Goal: Information Seeking & Learning: Check status

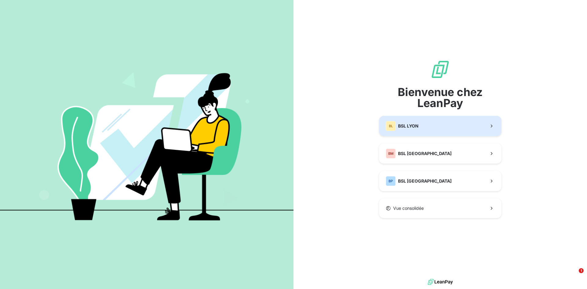
click at [411, 124] on span "BSL LYON" at bounding box center [408, 126] width 20 height 6
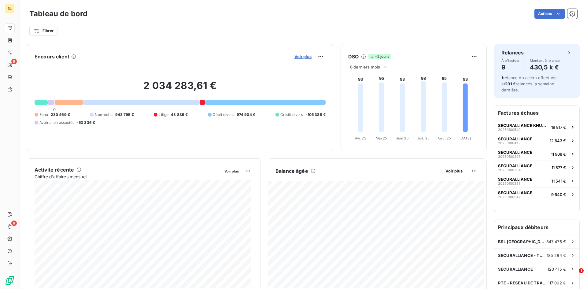
click at [297, 55] on span "Voir plus" at bounding box center [302, 56] width 17 height 5
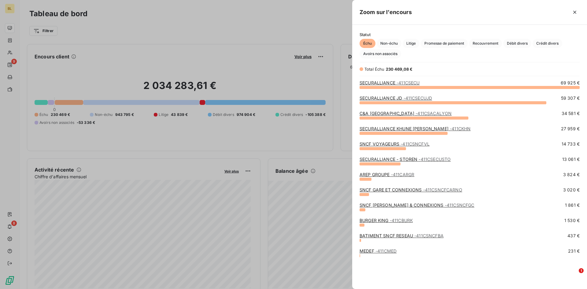
scroll to position [197, 230]
click at [373, 219] on link "BURGER KING - 411CBURK" at bounding box center [385, 220] width 53 height 5
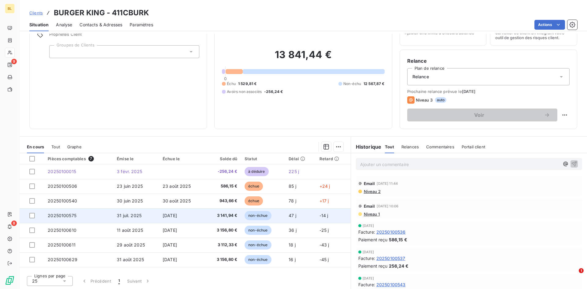
scroll to position [31, 0]
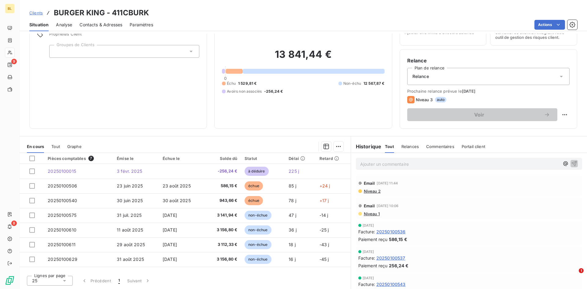
click at [371, 191] on span "Niveau 2" at bounding box center [371, 190] width 17 height 5
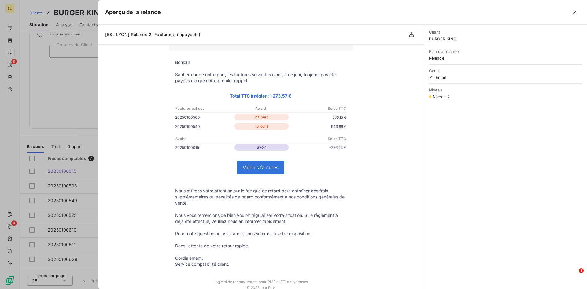
scroll to position [0, 0]
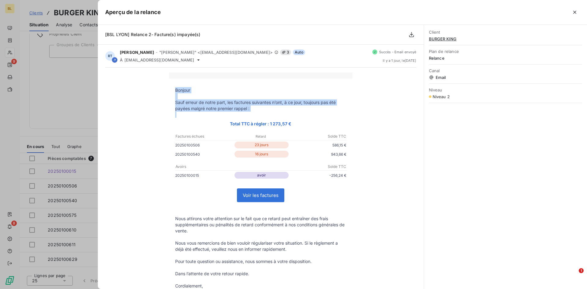
drag, startPoint x: 173, startPoint y: 89, endPoint x: 236, endPoint y: 103, distance: 65.1
click at [271, 112] on tbody "Bonjour Sauf erreur de notre part, les factures suivantes n’ont, à ce jour, tou…" at bounding box center [260, 191] width 183 height 208
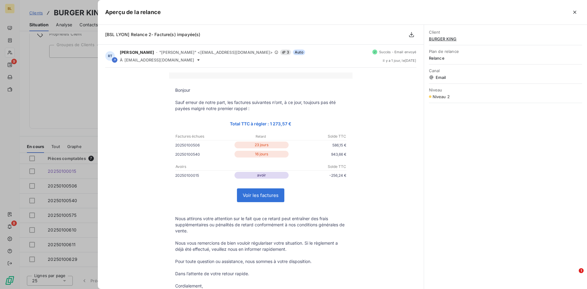
drag, startPoint x: 212, startPoint y: 103, endPoint x: 181, endPoint y: 222, distance: 122.9
click at [181, 222] on p "Nous attirons votre attention sur le fait que ce retard peut entraîner des frai…" at bounding box center [260, 224] width 171 height 18
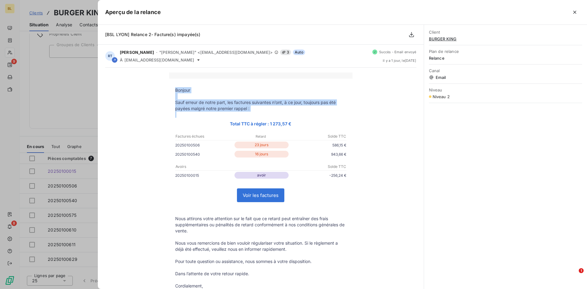
drag, startPoint x: 173, startPoint y: 90, endPoint x: 251, endPoint y: 113, distance: 80.9
click at [251, 113] on tbody "Bonjour Sauf erreur de notre part, les factures suivantes n’ont, à ce jour, tou…" at bounding box center [260, 191] width 183 height 208
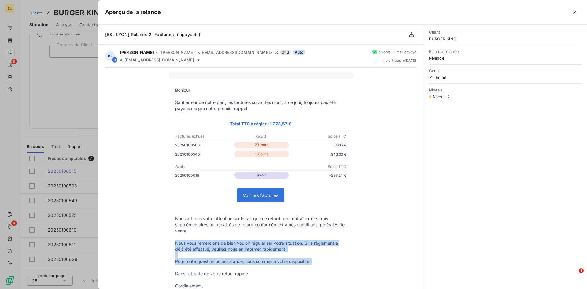
drag, startPoint x: 200, startPoint y: 243, endPoint x: 317, endPoint y: 264, distance: 118.6
click at [317, 264] on tbody "Bonjour Sauf erreur de notre part, les factures suivantes n’ont, à ce jour, tou…" at bounding box center [260, 191] width 183 height 208
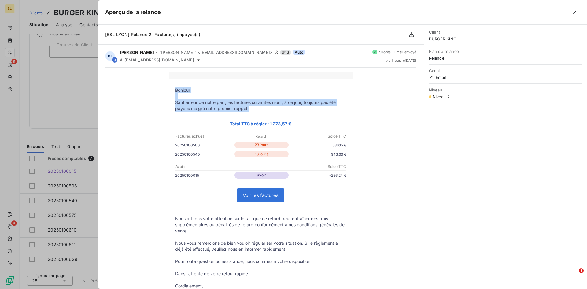
drag, startPoint x: 172, startPoint y: 90, endPoint x: 255, endPoint y: 110, distance: 85.4
click at [255, 110] on tbody "Bonjour Sauf erreur de notre part, les factures suivantes n’ont, à ce jour, tou…" at bounding box center [260, 191] width 183 height 208
copy tbody "Bonjour Sauf erreur de notre part, les factures suivantes n’ont, à ce jour, tou…"
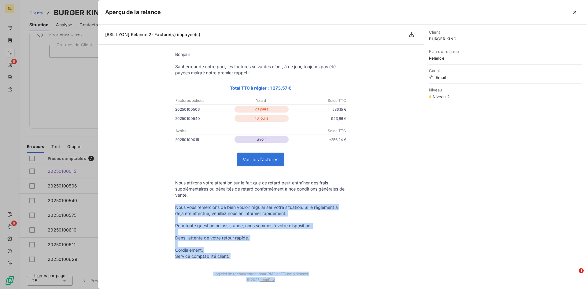
scroll to position [42, 0]
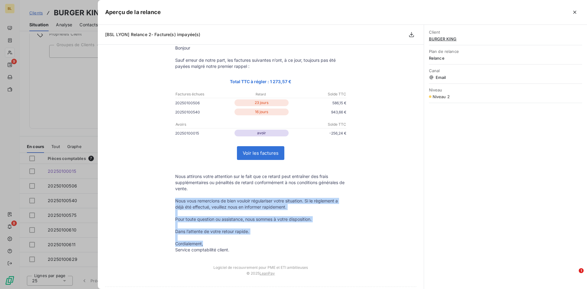
drag, startPoint x: 173, startPoint y: 242, endPoint x: 268, endPoint y: 244, distance: 94.7
click at [268, 244] on tbody "Bonjour Sauf erreur de notre part, les factures suivantes n’ont, à ce jour, tou…" at bounding box center [260, 149] width 183 height 208
copy tbody "Nous vous remercions de bien vouloir régulariser votre situation. Si le règleme…"
click at [576, 13] on icon "button" at bounding box center [574, 12] width 6 height 6
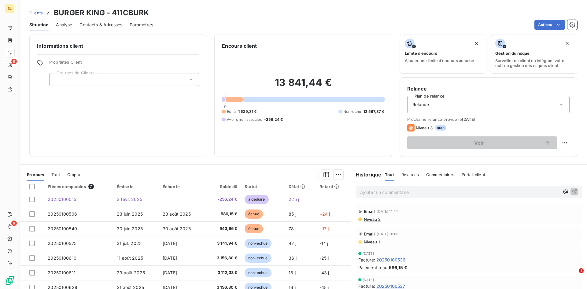
scroll to position [0, 0]
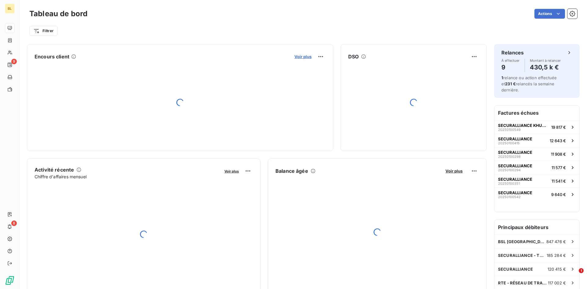
click at [303, 57] on span "Voir plus" at bounding box center [302, 56] width 17 height 5
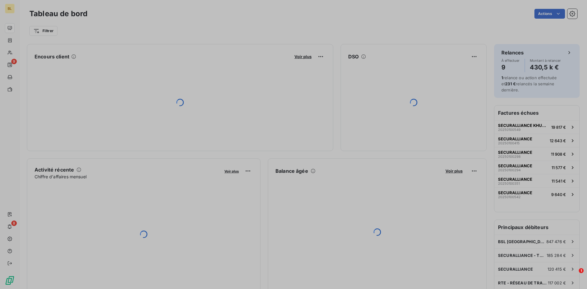
scroll to position [284, 230]
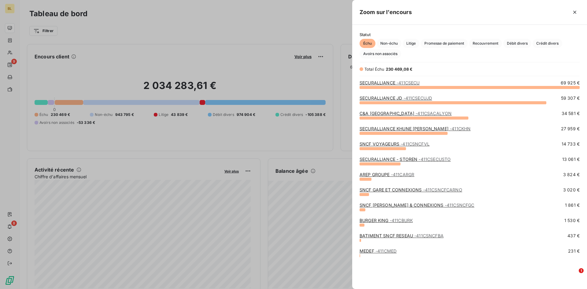
click at [247, 27] on div at bounding box center [293, 144] width 587 height 289
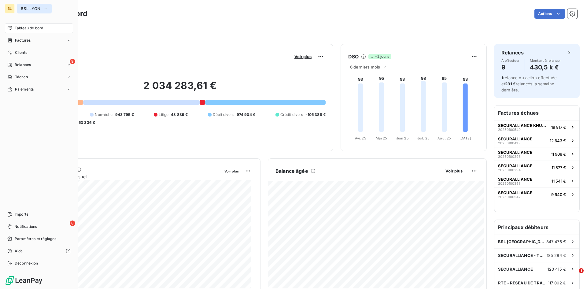
click at [30, 8] on span "BSL LYON" at bounding box center [31, 8] width 20 height 5
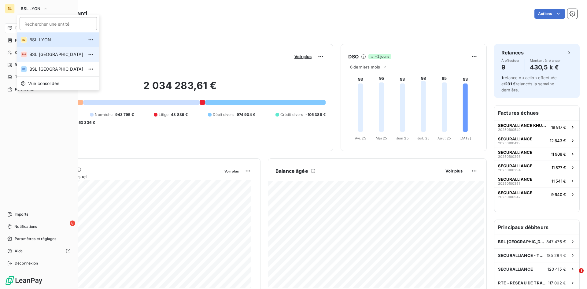
click at [36, 54] on span "BSL [GEOGRAPHIC_DATA]" at bounding box center [56, 54] width 54 height 6
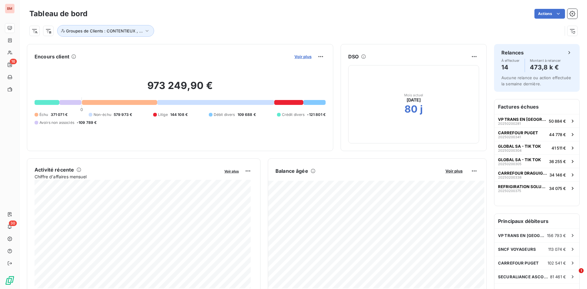
click at [295, 57] on span "Voir plus" at bounding box center [302, 56] width 17 height 5
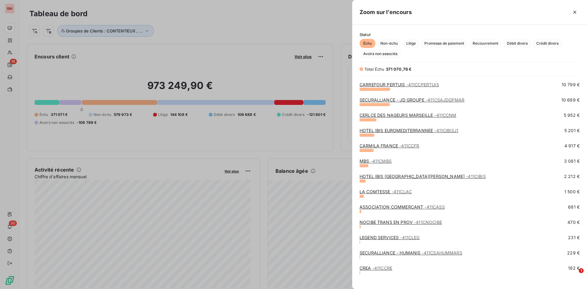
scroll to position [111, 0]
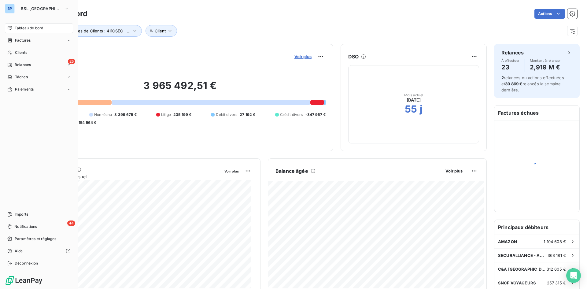
click at [303, 58] on span "Voir plus" at bounding box center [302, 56] width 17 height 5
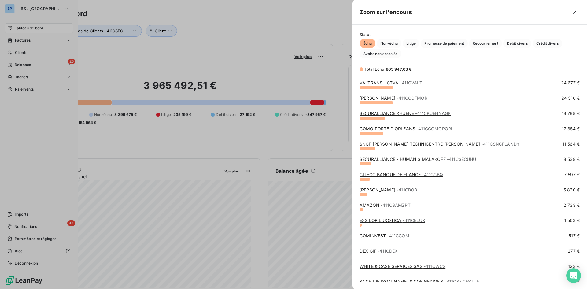
scroll to position [203, 0]
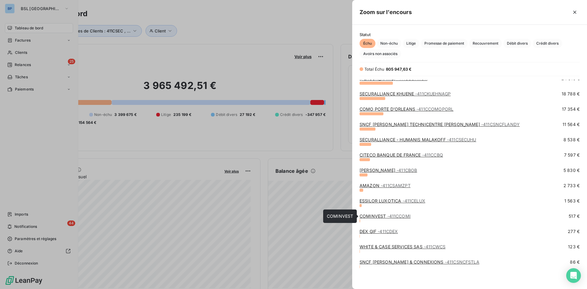
click at [368, 217] on link "COMINVEST - 411CCOMI" at bounding box center [384, 215] width 51 height 5
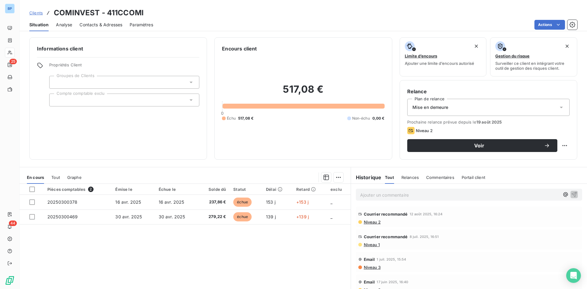
click at [372, 222] on span "Niveau 2" at bounding box center [371, 221] width 17 height 5
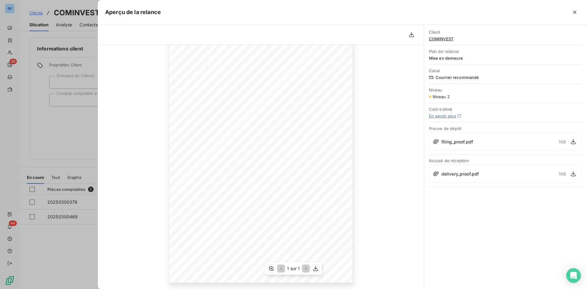
scroll to position [51, 0]
click at [573, 14] on icon "button" at bounding box center [574, 12] width 6 height 6
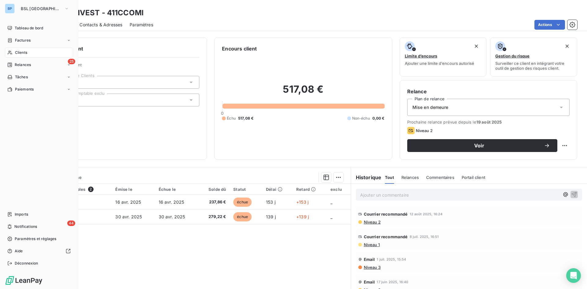
click at [14, 10] on div "BP" at bounding box center [10, 9] width 10 height 10
click at [38, 10] on span "BSL [GEOGRAPHIC_DATA]" at bounding box center [41, 8] width 41 height 5
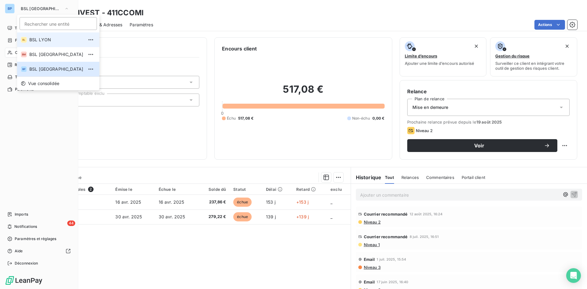
click at [45, 41] on span "BSL LYON" at bounding box center [56, 40] width 54 height 6
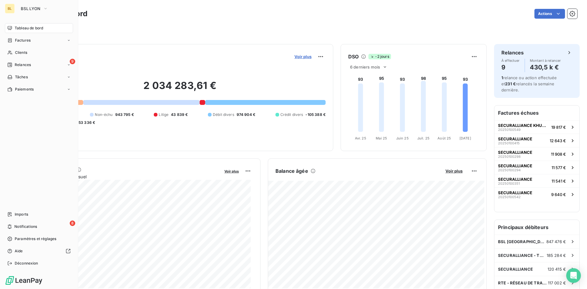
click at [300, 58] on span "Voir plus" at bounding box center [302, 56] width 17 height 5
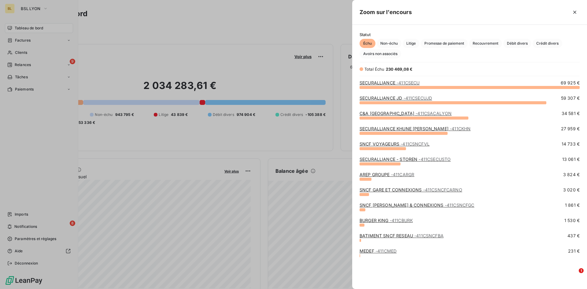
scroll to position [197, 230]
click at [373, 220] on link "BURGER KING - 411CBURK" at bounding box center [385, 220] width 53 height 5
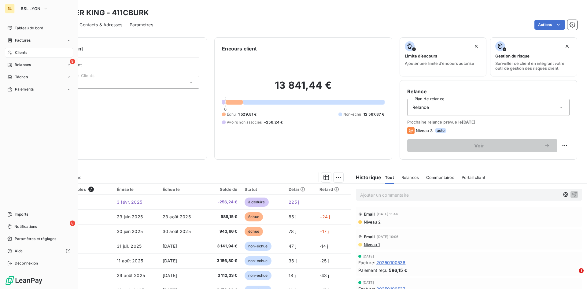
click at [368, 225] on div "Email 15 sept. 2025, 11:44 Niveau 2" at bounding box center [469, 217] width 226 height 20
click at [368, 223] on span "Niveau 2" at bounding box center [371, 221] width 17 height 5
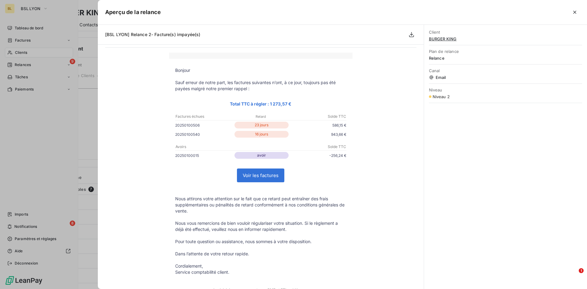
scroll to position [31, 0]
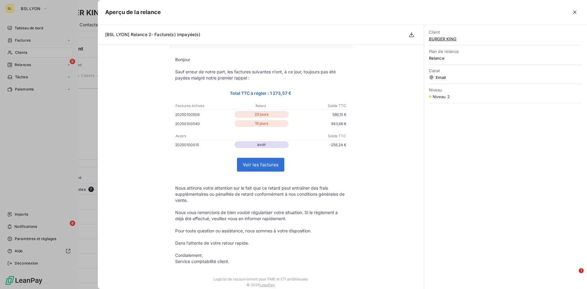
drag, startPoint x: 61, startPoint y: 136, endPoint x: 64, endPoint y: 135, distance: 3.2
click at [61, 136] on div at bounding box center [293, 144] width 587 height 289
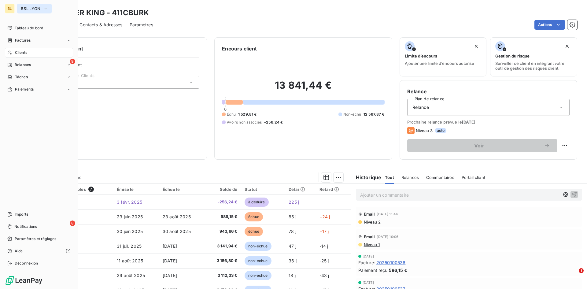
click at [37, 7] on span "BSL LYON" at bounding box center [31, 8] width 20 height 5
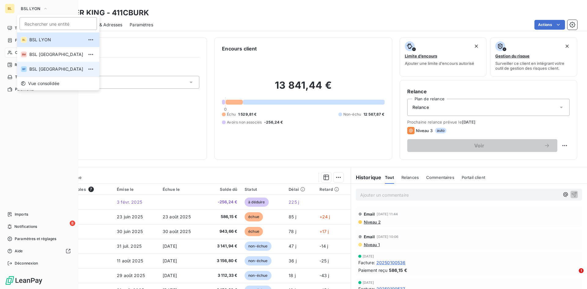
click at [39, 69] on span "BSL [GEOGRAPHIC_DATA]" at bounding box center [56, 69] width 54 height 6
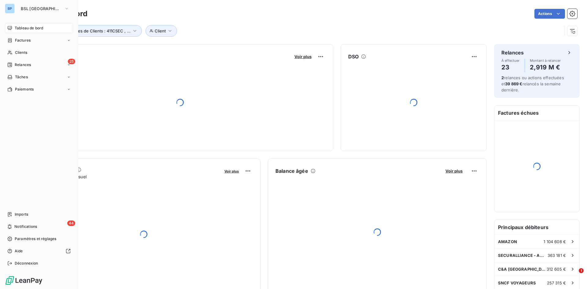
drag, startPoint x: 368, startPoint y: 26, endPoint x: 165, endPoint y: 77, distance: 209.6
click at [368, 25] on div "Client Groupes de Clients : 411CSEC , ..." at bounding box center [295, 31] width 532 height 12
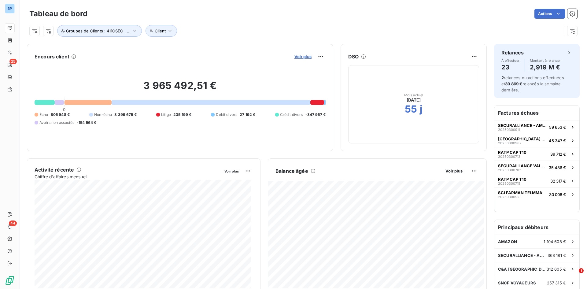
click at [300, 55] on span "Voir plus" at bounding box center [302, 56] width 17 height 5
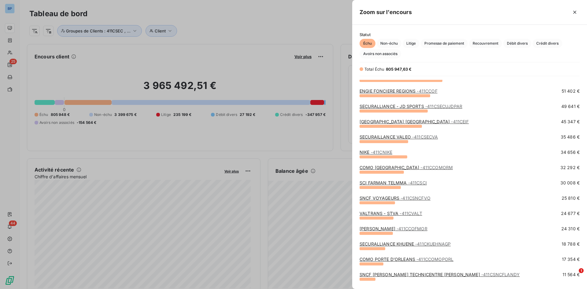
scroll to position [61, 0]
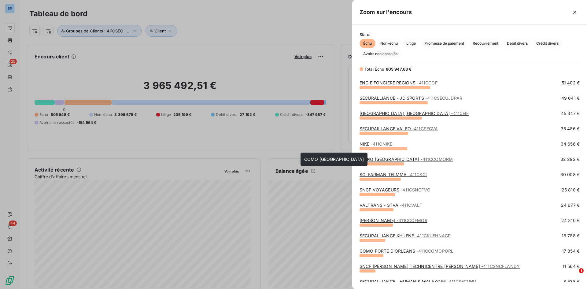
click at [371, 157] on link "COMO BRAND CENTER - 411CCOMORM" at bounding box center [405, 158] width 93 height 5
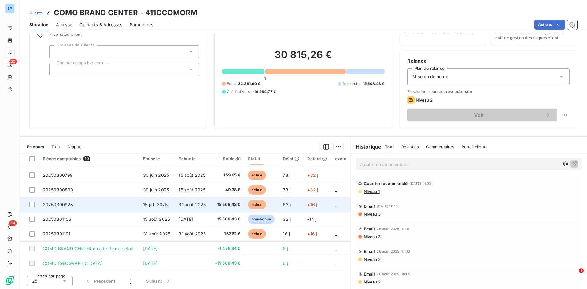
scroll to position [31, 0]
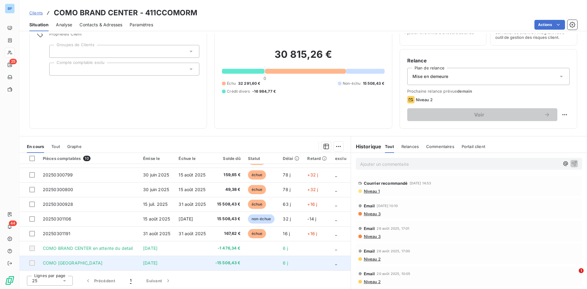
click at [187, 263] on td at bounding box center [192, 262] width 35 height 15
click at [82, 259] on td "COMO BRAND CENTER" at bounding box center [89, 262] width 100 height 15
click at [264, 261] on td at bounding box center [261, 262] width 35 height 15
click at [183, 264] on td at bounding box center [192, 262] width 35 height 15
click at [180, 261] on td at bounding box center [192, 262] width 35 height 15
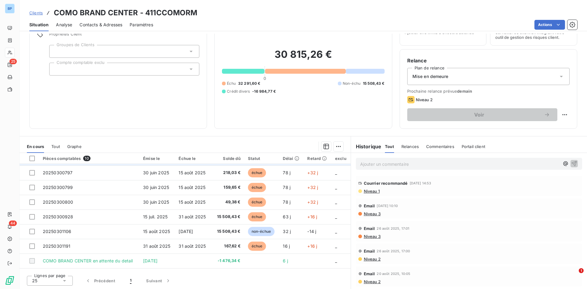
scroll to position [40, 0]
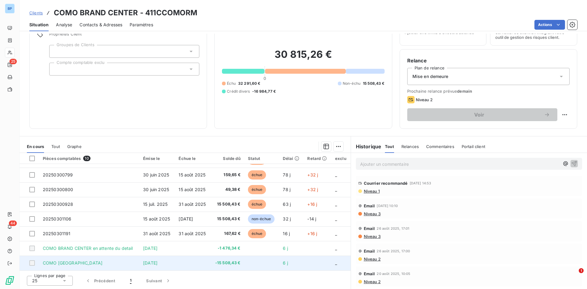
click at [180, 261] on td at bounding box center [192, 262] width 35 height 15
click at [33, 262] on div at bounding box center [31, 262] width 5 height 5
click at [31, 262] on div at bounding box center [31, 262] width 5 height 5
click at [292, 264] on td "6 j" at bounding box center [291, 262] width 24 height 15
click at [157, 265] on span "10 sept. 2025" at bounding box center [150, 262] width 14 height 5
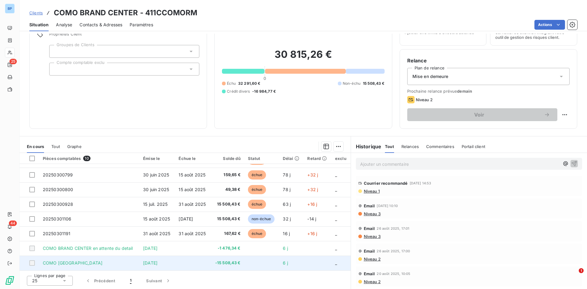
click at [229, 265] on span "-15 508,43 €" at bounding box center [227, 263] width 26 height 6
click at [230, 263] on span "-15 508,43 €" at bounding box center [227, 263] width 26 height 6
drag, startPoint x: 130, startPoint y: 261, endPoint x: 141, endPoint y: 261, distance: 11.3
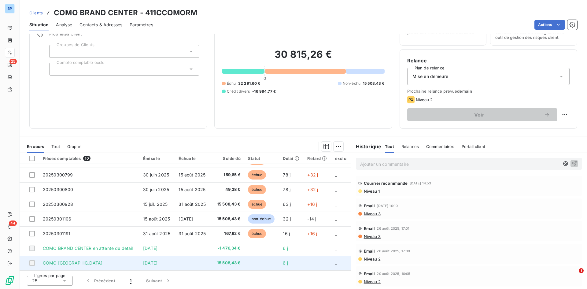
click at [130, 261] on td "COMO BRAND CENTER" at bounding box center [89, 262] width 100 height 15
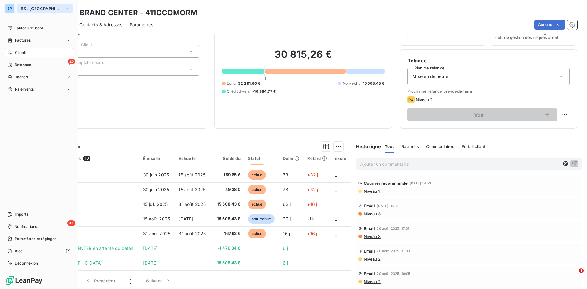
click at [30, 10] on span "BSL [GEOGRAPHIC_DATA]" at bounding box center [41, 8] width 41 height 5
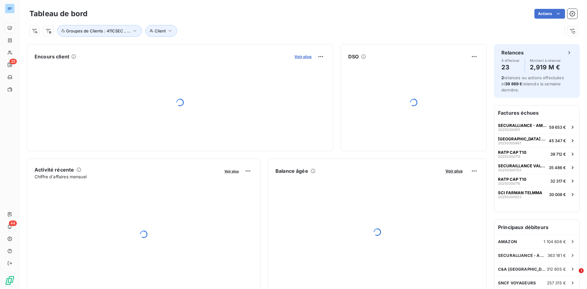
click at [299, 56] on span "Voir plus" at bounding box center [302, 56] width 17 height 5
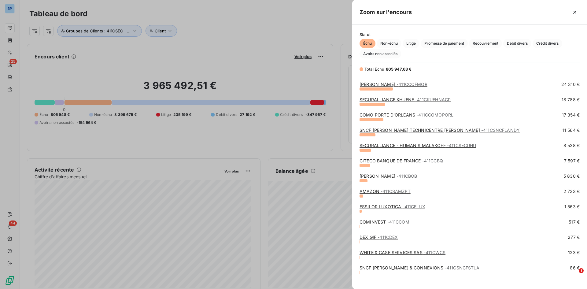
scroll to position [203, 0]
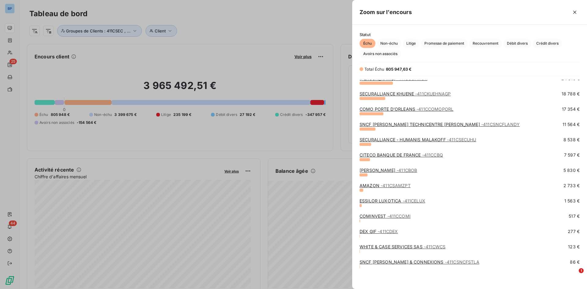
click at [295, 26] on div at bounding box center [293, 144] width 587 height 289
